Goal: Information Seeking & Learning: Compare options

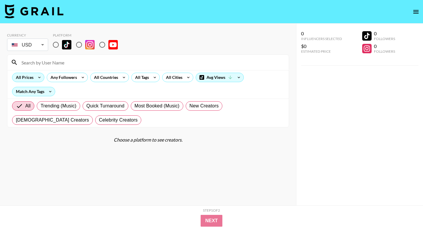
click at [28, 75] on div "All Prices" at bounding box center [23, 77] width 22 height 9
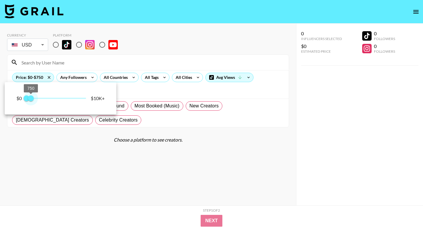
type input "250"
drag, startPoint x: 89, startPoint y: 98, endPoint x: 28, endPoint y: 98, distance: 61.1
click at [28, 98] on span "250" at bounding box center [28, 98] width 6 height 6
click at [89, 72] on div at bounding box center [211, 114] width 423 height 229
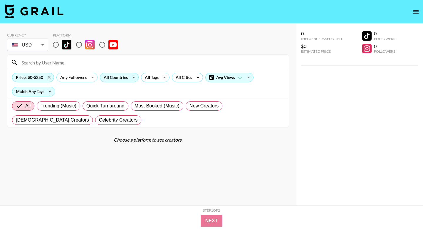
click at [129, 76] on icon at bounding box center [133, 77] width 9 height 9
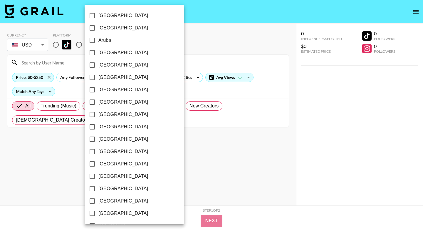
scroll to position [457, 0]
click at [92, 199] on input "[GEOGRAPHIC_DATA]" at bounding box center [92, 200] width 12 height 12
checkbox input "true"
click at [182, 118] on div at bounding box center [211, 114] width 423 height 229
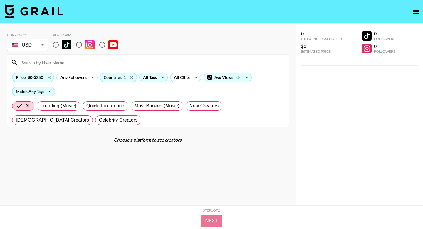
click at [156, 77] on div "All Tags" at bounding box center [149, 77] width 19 height 9
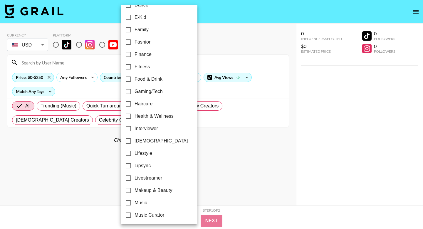
scroll to position [165, 0]
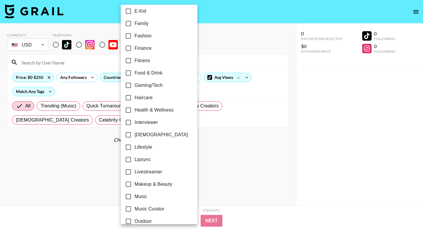
click at [129, 158] on input "Lipsync" at bounding box center [128, 159] width 12 height 12
checkbox input "true"
click at [225, 142] on div at bounding box center [211, 114] width 423 height 229
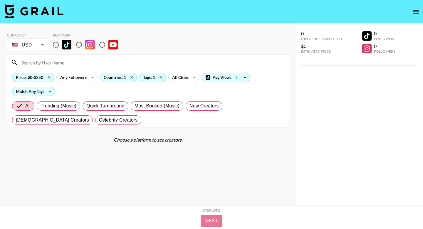
click at [59, 44] on input "radio" at bounding box center [56, 44] width 12 height 12
radio input "true"
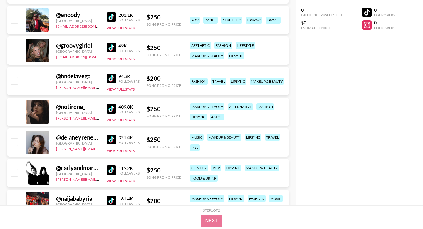
scroll to position [606, 0]
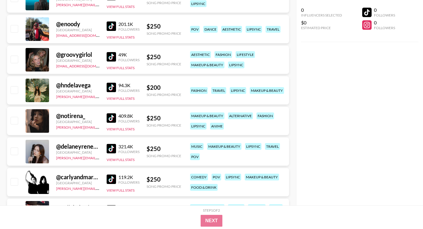
click at [114, 177] on img at bounding box center [111, 178] width 9 height 9
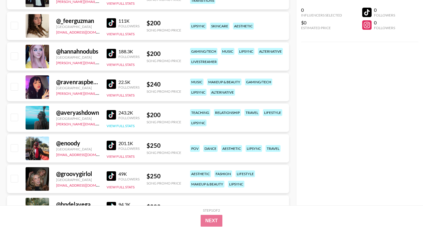
scroll to position [410, 0]
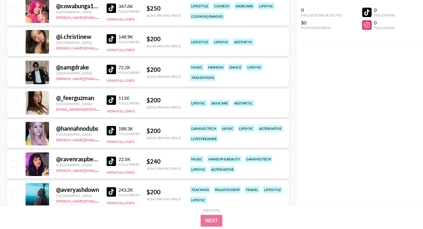
click at [109, 98] on img at bounding box center [111, 99] width 9 height 9
click at [110, 129] on img at bounding box center [111, 130] width 9 height 9
click at [109, 129] on img at bounding box center [111, 130] width 9 height 9
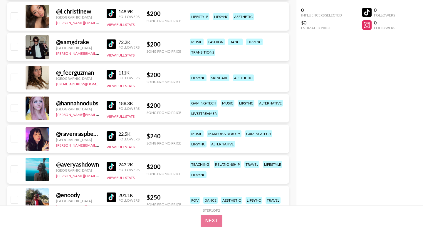
scroll to position [463, 0]
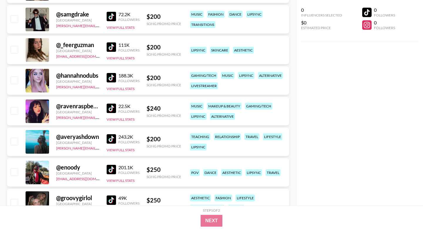
click at [111, 105] on img at bounding box center [111, 107] width 9 height 9
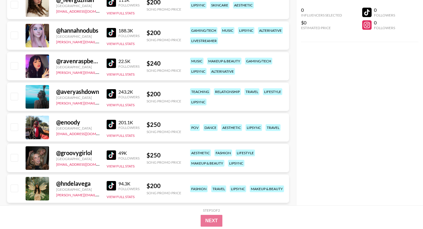
scroll to position [536, 0]
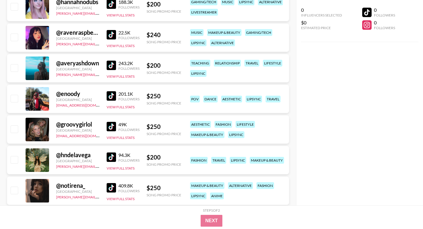
click at [108, 124] on img at bounding box center [111, 126] width 9 height 9
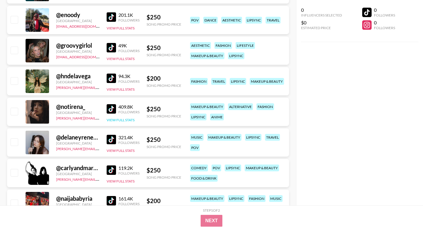
scroll to position [618, 0]
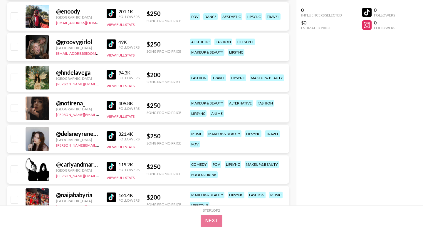
click at [109, 104] on img at bounding box center [111, 104] width 9 height 9
click at [109, 135] on img at bounding box center [111, 135] width 9 height 9
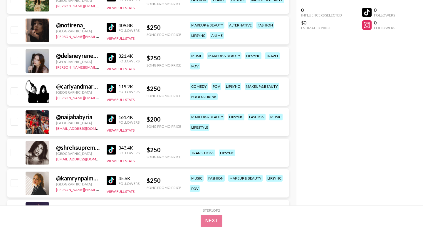
scroll to position [701, 0]
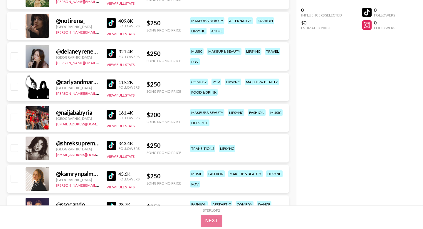
click at [110, 146] on img at bounding box center [111, 144] width 9 height 9
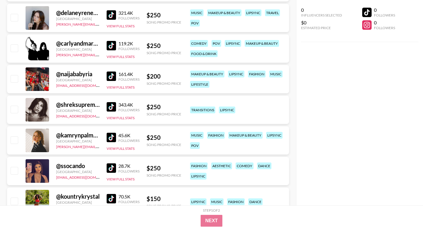
scroll to position [745, 0]
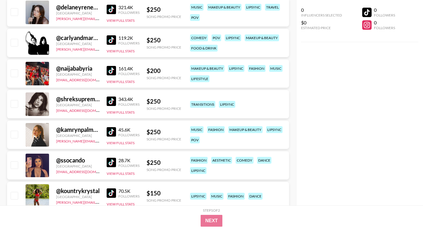
click at [110, 132] on img at bounding box center [111, 131] width 9 height 9
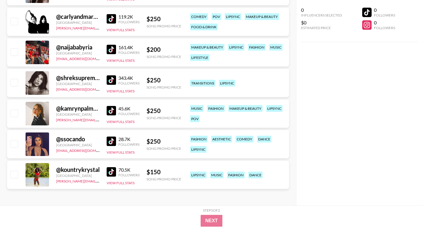
click at [110, 141] on img at bounding box center [111, 140] width 9 height 9
click at [112, 169] on img at bounding box center [111, 171] width 9 height 9
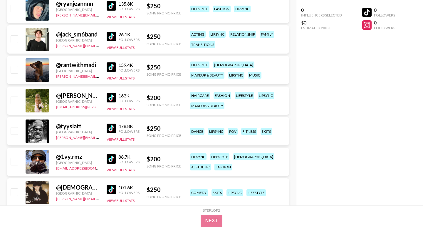
scroll to position [0, 0]
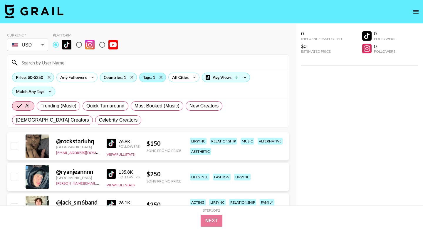
click at [150, 77] on div "Tags: 1" at bounding box center [153, 77] width 26 height 9
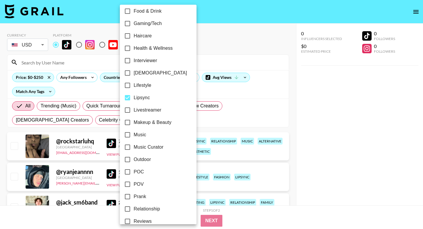
scroll to position [225, 0]
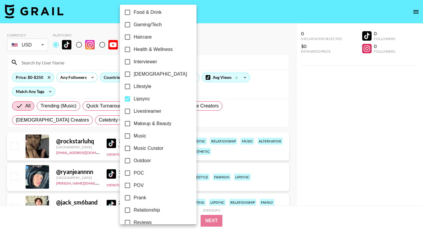
click at [251, 54] on div at bounding box center [211, 114] width 423 height 229
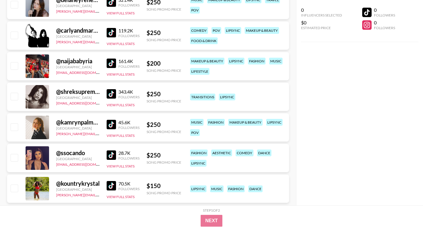
scroll to position [766, 0]
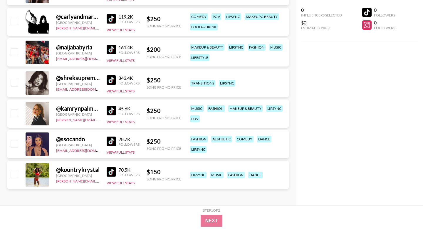
click at [188, 156] on div "@ ssocando United States [EMAIL_ADDRESS][DOMAIN_NAME] 28.7K Followers View Full…" at bounding box center [148, 144] width 282 height 28
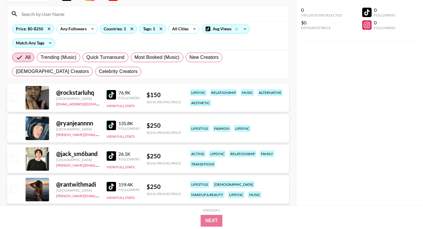
scroll to position [0, 0]
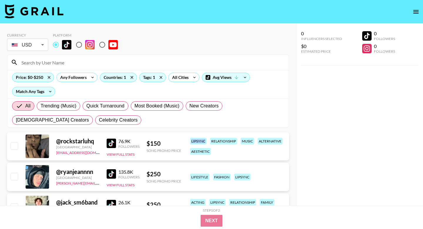
drag, startPoint x: 189, startPoint y: 141, endPoint x: 208, endPoint y: 140, distance: 18.5
click at [208, 140] on div "lipsync relationship music alternative aesthetic" at bounding box center [237, 146] width 98 height 21
drag, startPoint x: 210, startPoint y: 150, endPoint x: 189, endPoint y: 153, distance: 21.6
click at [189, 153] on div "lipsync relationship music alternative aesthetic" at bounding box center [237, 146] width 98 height 21
drag, startPoint x: 190, startPoint y: 135, endPoint x: 206, endPoint y: 141, distance: 17.2
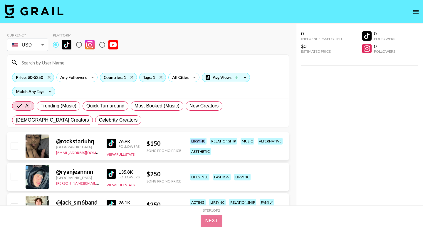
click at [206, 141] on div "@ rockstarluhq [GEOGRAPHIC_DATA] [EMAIL_ADDRESS][DOMAIN_NAME] 76.9K Followers V…" at bounding box center [148, 146] width 282 height 28
click at [212, 150] on div "lipsync relationship music alternative aesthetic" at bounding box center [237, 146] width 98 height 21
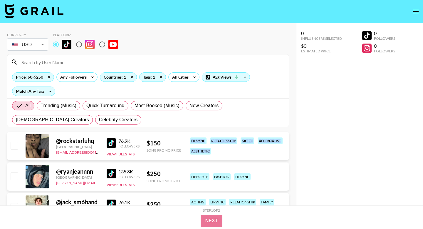
drag, startPoint x: 190, startPoint y: 140, endPoint x: 243, endPoint y: 149, distance: 53.6
click at [243, 149] on div "lipsync relationship music alternative aesthetic" at bounding box center [237, 145] width 98 height 21
click at [223, 149] on div "lipsync relationship music alternative aesthetic" at bounding box center [237, 145] width 98 height 21
drag, startPoint x: 190, startPoint y: 142, endPoint x: 179, endPoint y: 138, distance: 11.8
click at [179, 138] on div "@ rockstarluhq [GEOGRAPHIC_DATA] [EMAIL_ADDRESS][DOMAIN_NAME] 76.9K Followers V…" at bounding box center [148, 146] width 282 height 28
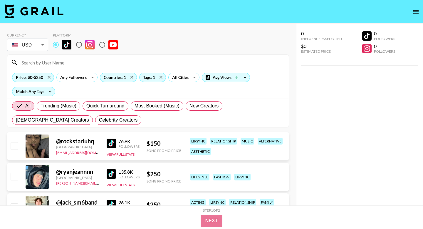
scroll to position [36, 0]
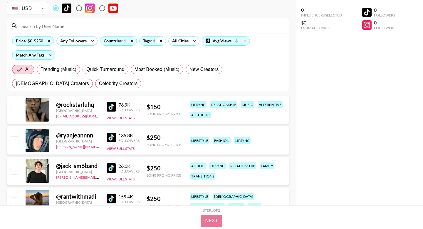
click at [157, 42] on icon at bounding box center [160, 40] width 9 height 9
click at [150, 42] on div "Tags: 1" at bounding box center [153, 40] width 26 height 9
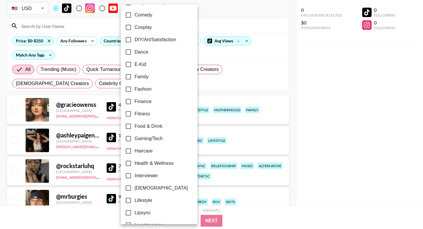
scroll to position [114, 0]
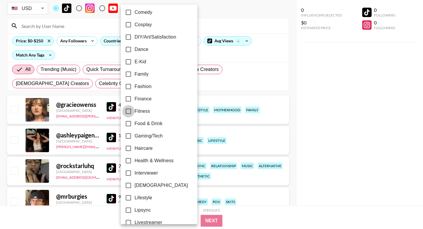
click at [127, 111] on input "Fitness" at bounding box center [128, 111] width 12 height 12
checkbox input "true"
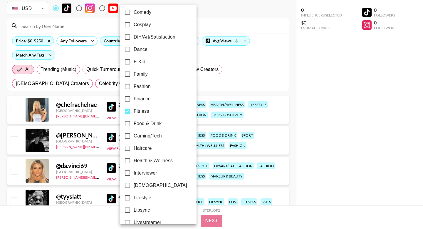
drag, startPoint x: 132, startPoint y: 105, endPoint x: 125, endPoint y: 100, distance: 7.9
click at [130, 105] on div "24h Acting Aesthetic Alternative Animals / Pets Anime Art Astrology Body Positi…" at bounding box center [158, 166] width 77 height 552
click at [100, 86] on div at bounding box center [211, 114] width 423 height 229
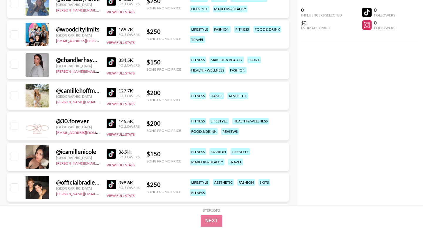
scroll to position [509, 0]
click at [111, 96] on img at bounding box center [111, 92] width 9 height 9
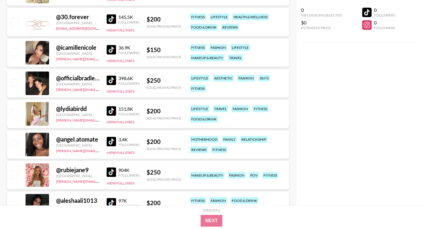
scroll to position [612, 0]
click at [109, 110] on img at bounding box center [111, 110] width 9 height 9
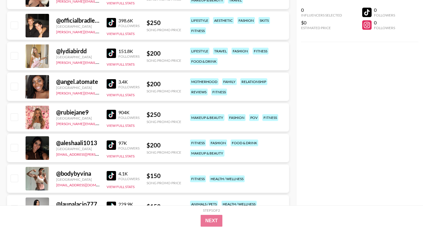
scroll to position [672, 0]
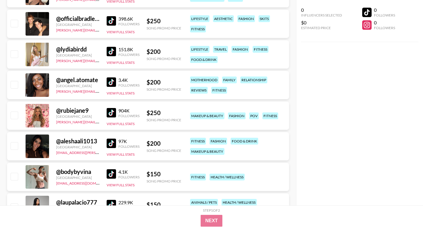
click at [112, 112] on img at bounding box center [111, 112] width 9 height 9
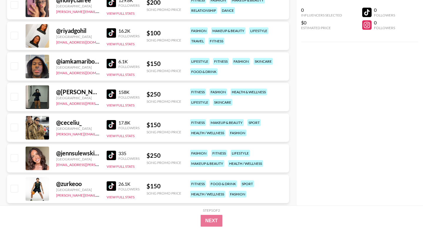
scroll to position [907, 0]
